Goal: Obtain resource: Obtain resource

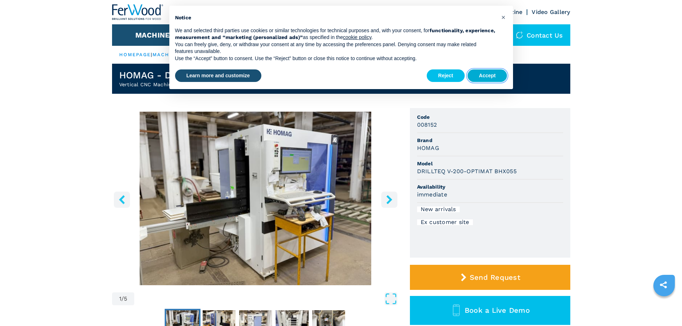
click at [484, 76] on button "Accept" at bounding box center [487, 75] width 40 height 13
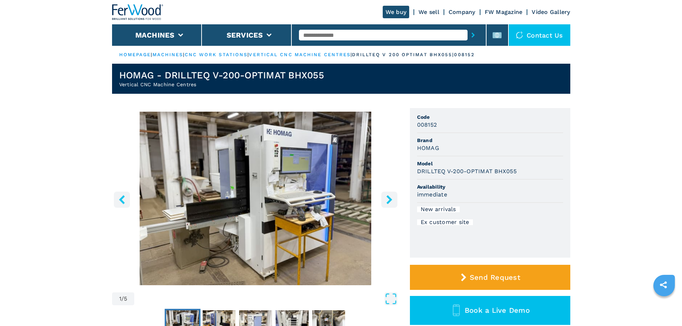
click at [388, 198] on icon "right-button" at bounding box center [389, 199] width 6 height 9
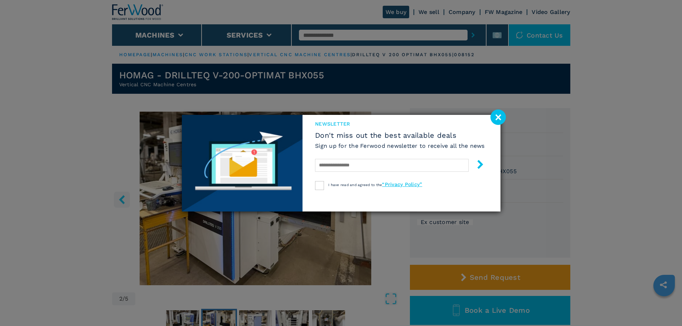
click at [502, 111] on image at bounding box center [497, 116] width 15 height 15
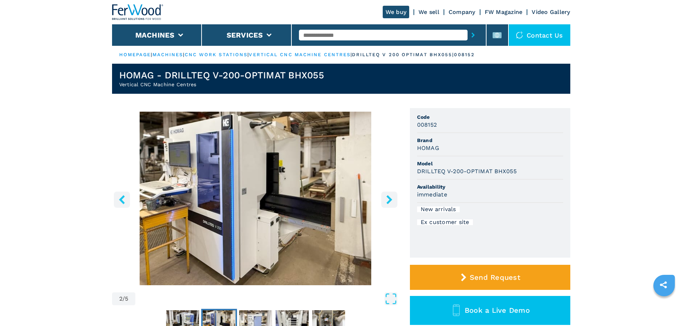
click at [393, 195] on button "right-button" at bounding box center [389, 199] width 16 height 16
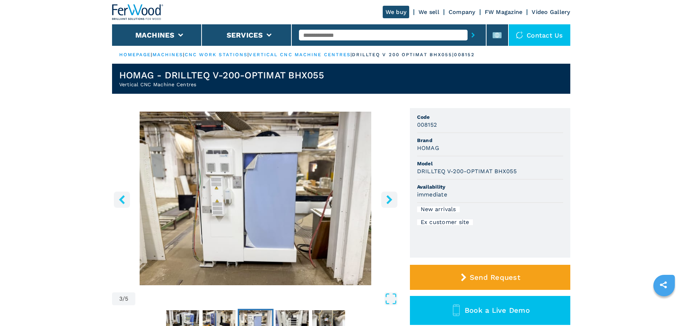
click at [393, 195] on button "right-button" at bounding box center [389, 199] width 16 height 16
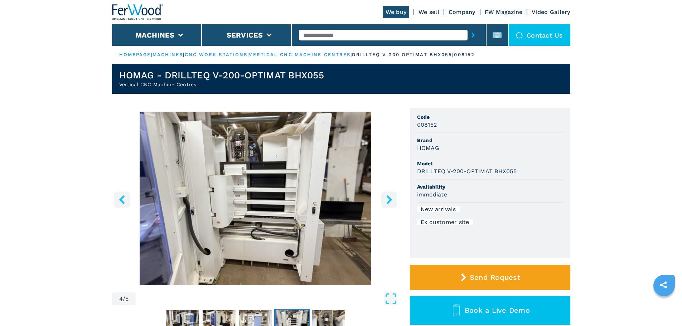
click at [393, 195] on button "right-button" at bounding box center [389, 199] width 16 height 16
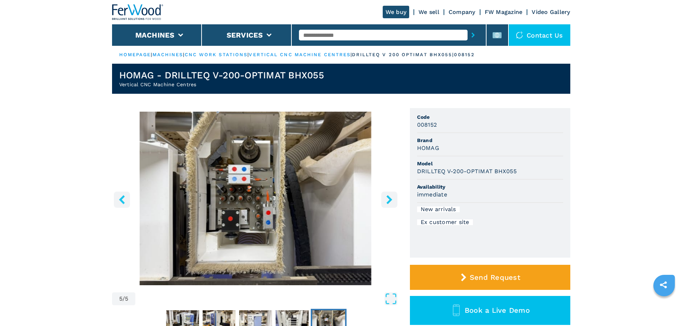
click at [393, 195] on button "right-button" at bounding box center [389, 199] width 16 height 16
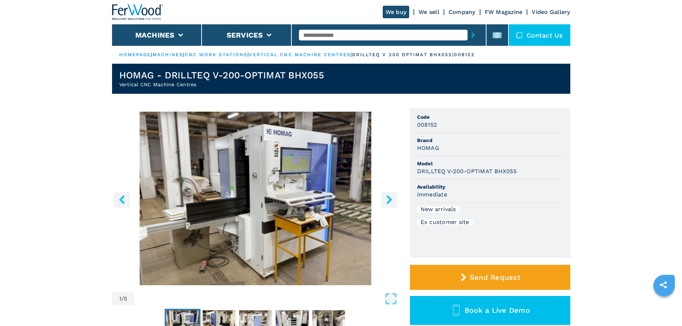
click at [393, 195] on button "right-button" at bounding box center [389, 199] width 16 height 16
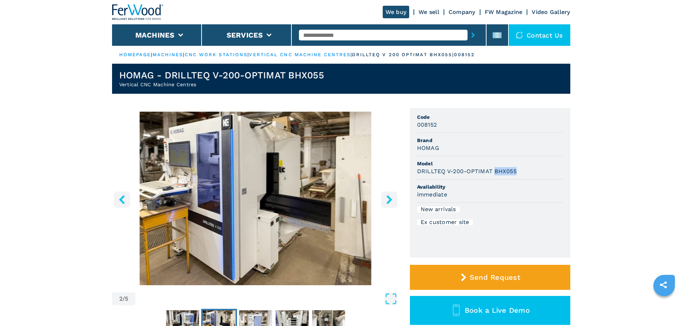
drag, startPoint x: 494, startPoint y: 171, endPoint x: 517, endPoint y: 171, distance: 23.6
click at [517, 171] on div "DRILLTEQ V-200-OPTIMAT BHX055" at bounding box center [490, 171] width 146 height 8
copy h3 "BHX055"
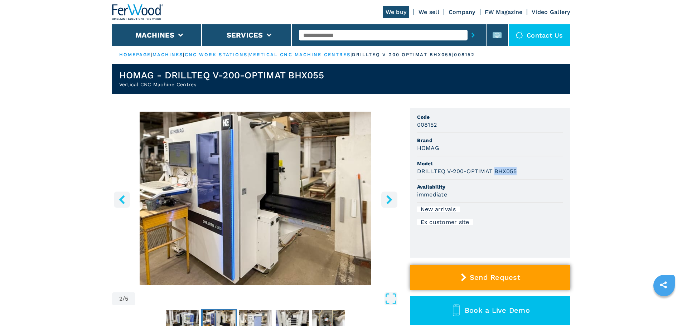
click at [520, 278] on button "Send Request" at bounding box center [490, 277] width 160 height 25
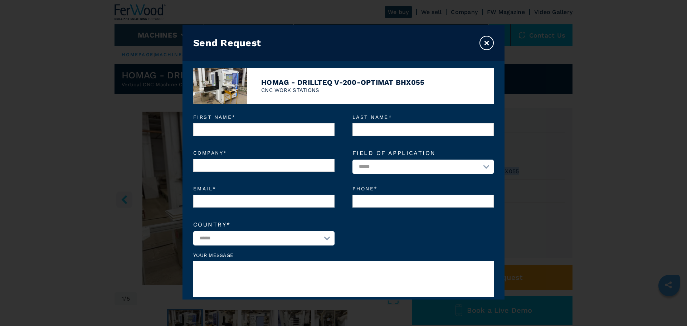
click at [489, 42] on button "×" at bounding box center [486, 43] width 14 height 14
